Goal: Contribute content: Add original content to the website for others to see

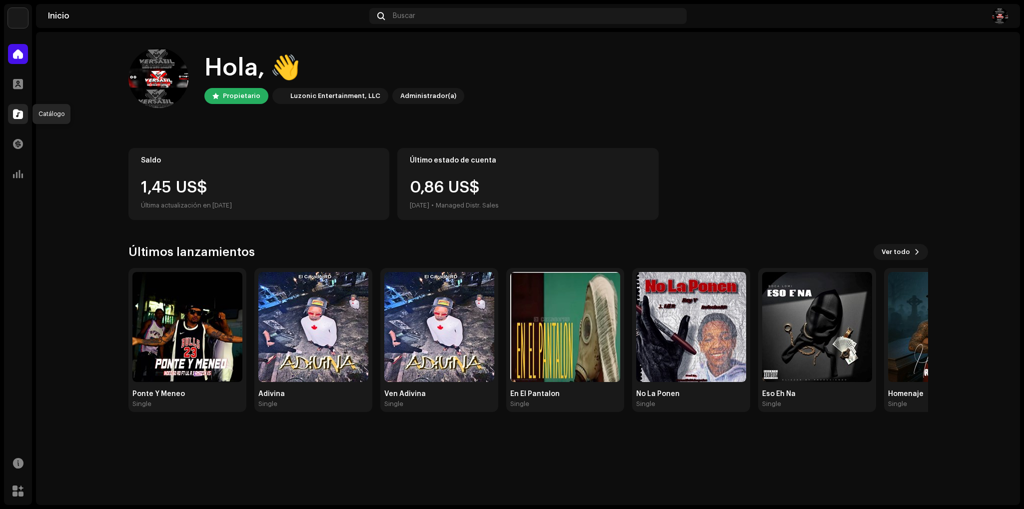
click at [17, 118] on div at bounding box center [18, 114] width 20 height 20
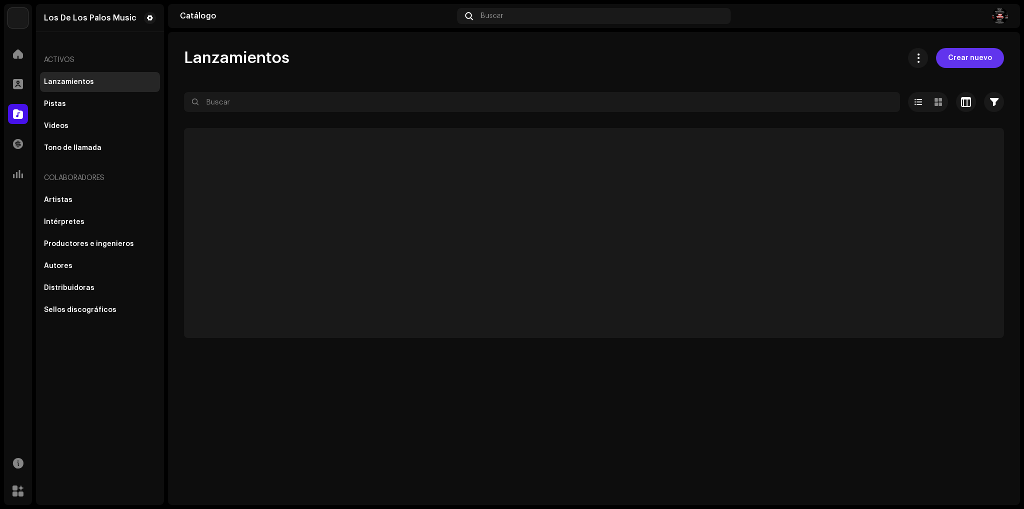
click at [963, 63] on span "Crear nuevo" at bounding box center [970, 58] width 44 height 20
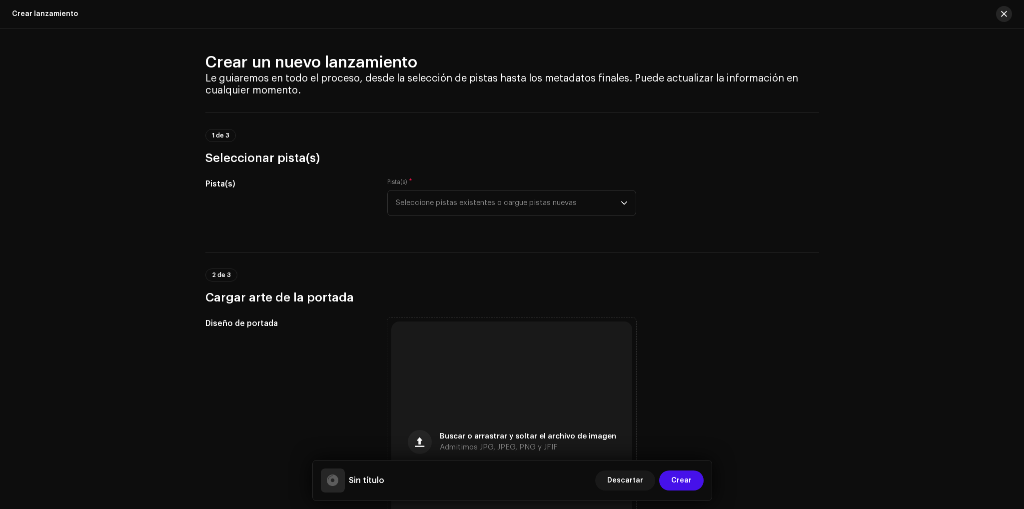
click at [1006, 11] on span "button" at bounding box center [1004, 14] width 6 height 8
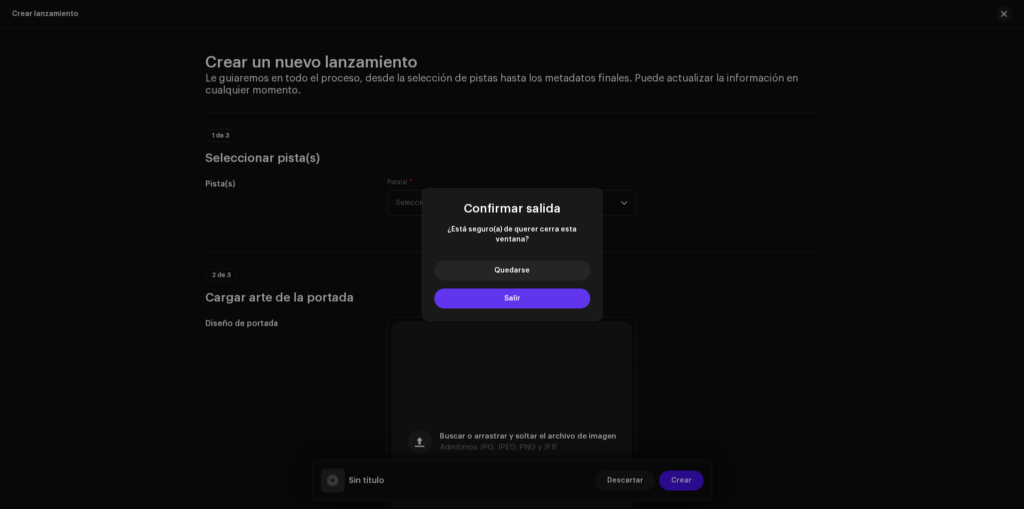
click at [525, 300] on button "Salir" at bounding box center [512, 298] width 156 height 20
